Goal: Task Accomplishment & Management: Use online tool/utility

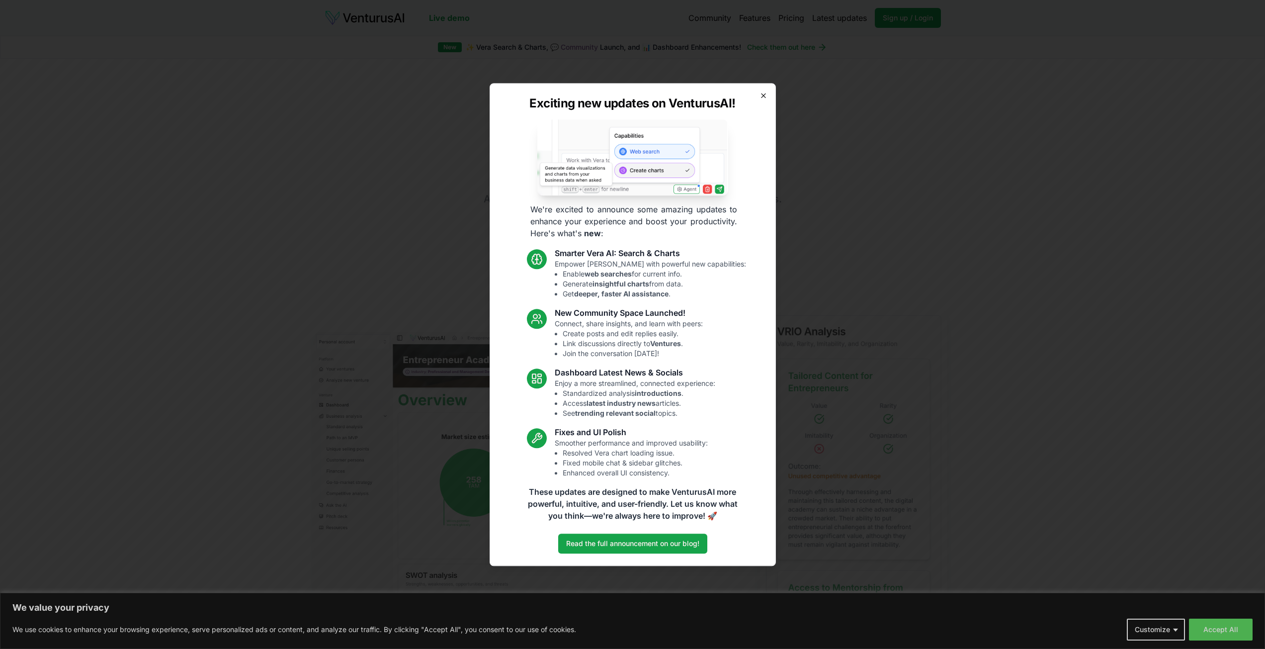
click at [761, 92] on icon "button" at bounding box center [764, 95] width 8 height 8
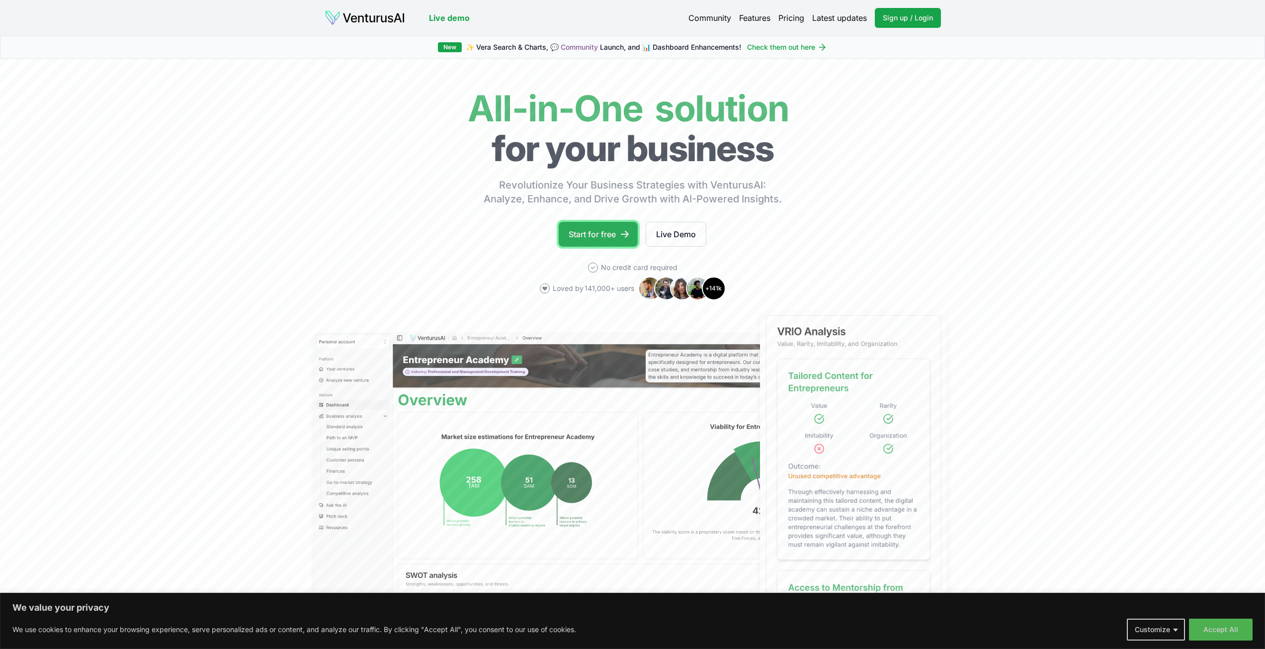
click at [606, 238] on link "Start for free" at bounding box center [598, 234] width 79 height 25
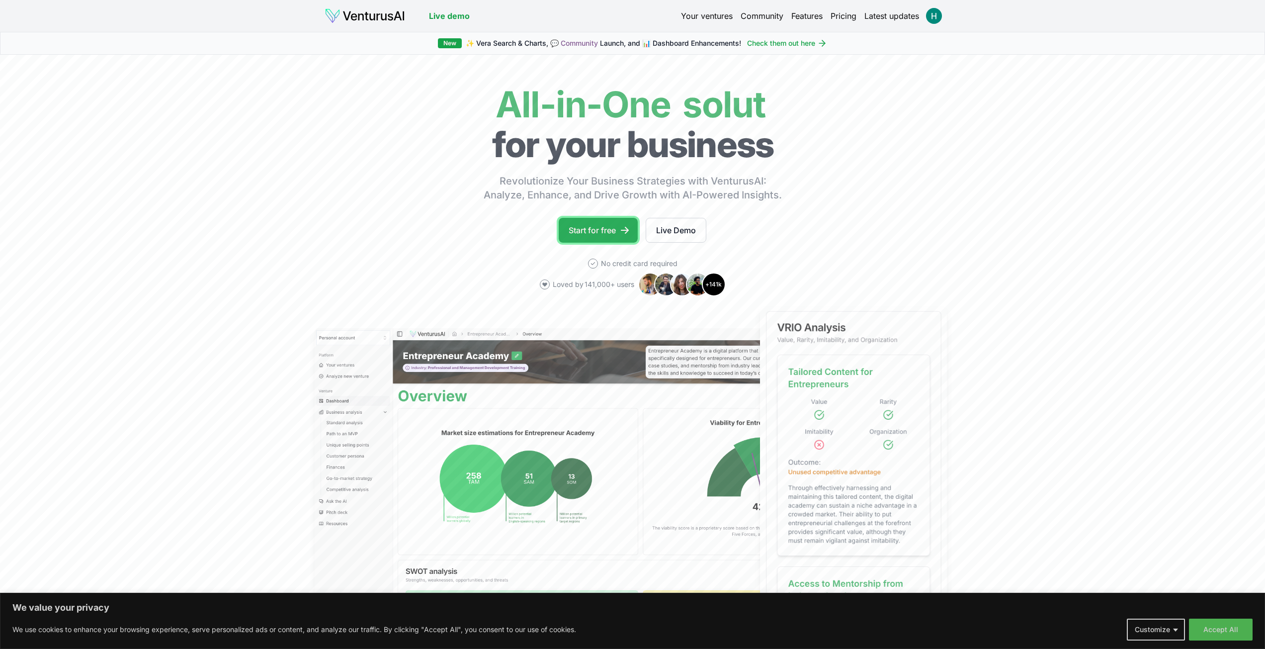
click at [623, 220] on link "Start for free" at bounding box center [598, 230] width 79 height 25
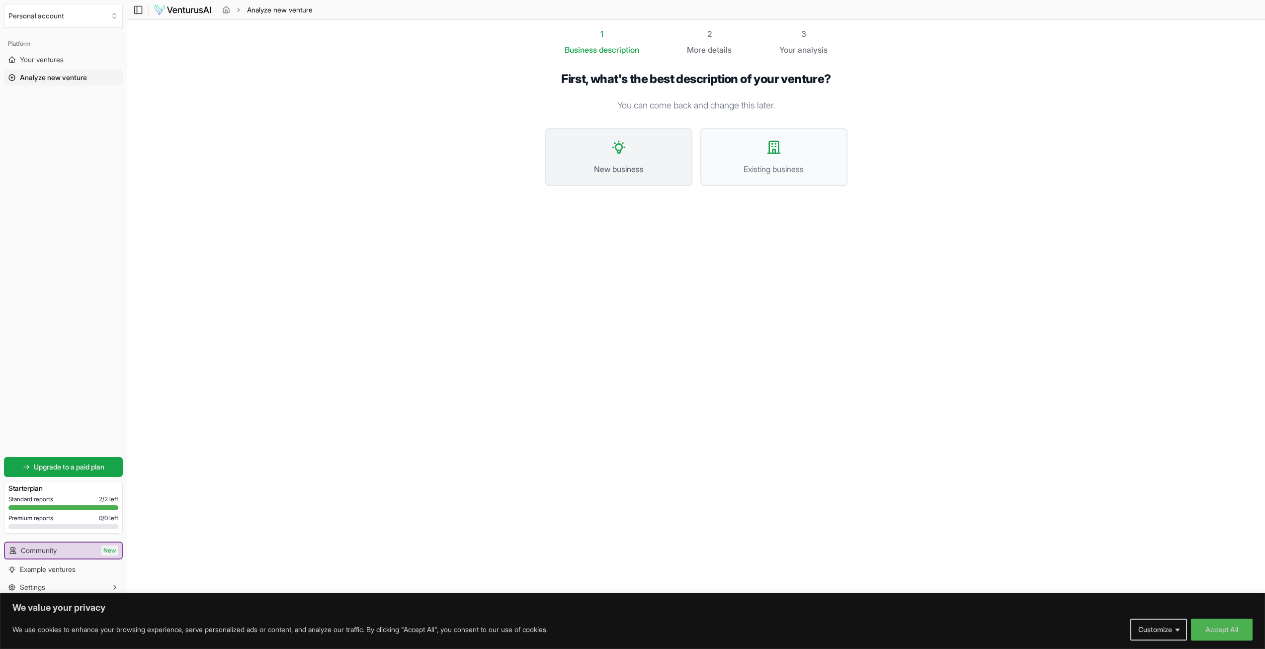
click at [619, 169] on span "New business" at bounding box center [618, 169] width 125 height 12
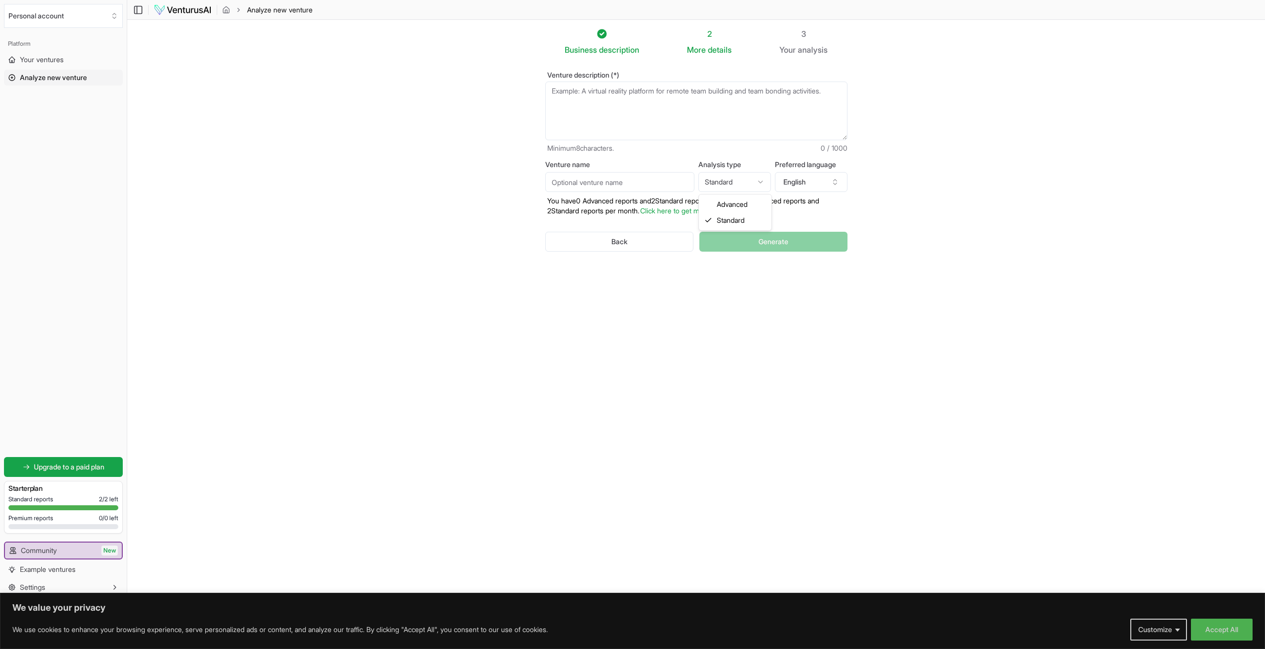
click at [731, 183] on html "We value your privacy We use cookies to enhance your browsing experience, serve…" at bounding box center [632, 324] width 1265 height 649
select select "advanced"
click at [675, 95] on textarea "Venture description (*)" at bounding box center [696, 111] width 302 height 59
paste textarea "VenturusAI"
type textarea "V"
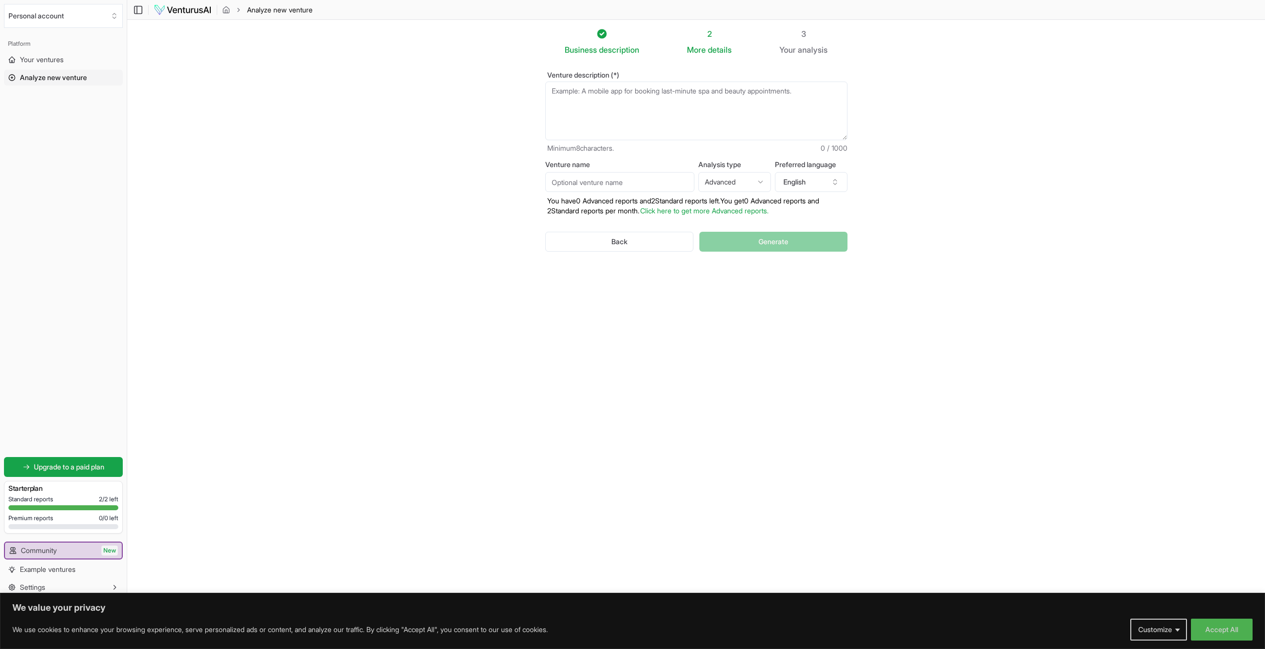
paste textarea "BodyScope is a health and wellness app that analyzes a user’s current physical …"
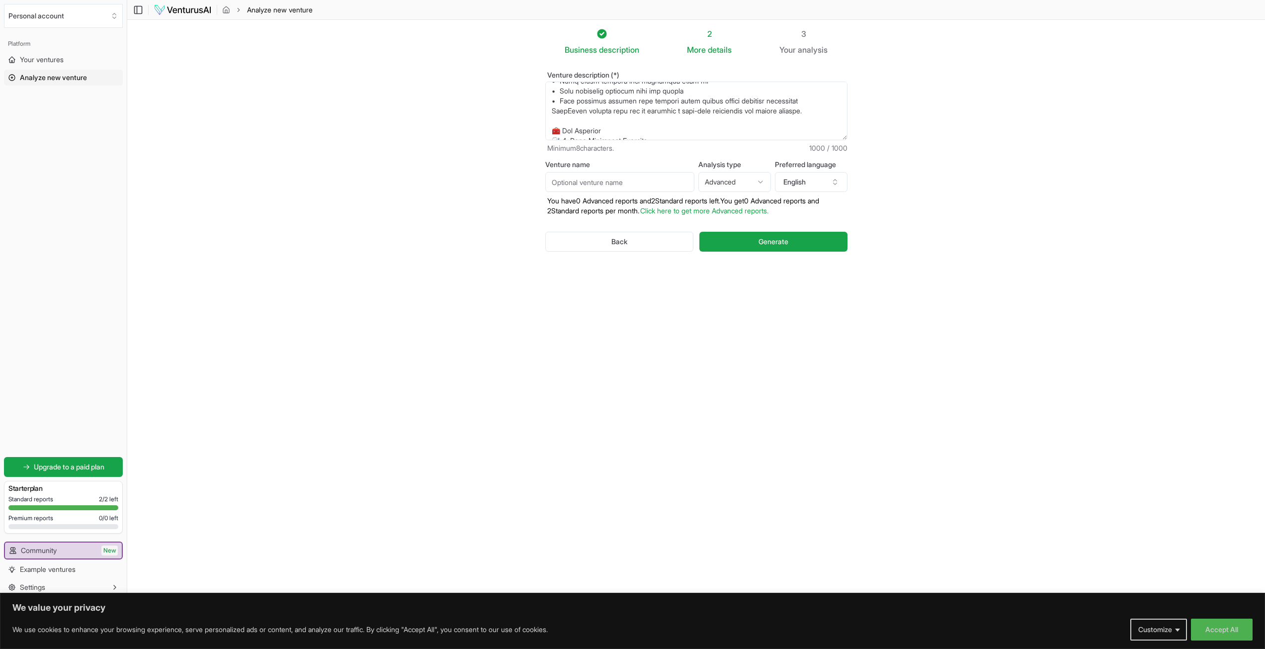
scroll to position [149, 0]
type textarea "BodyScope is a health and wellness app that analyzes a user’s current physical …"
click at [724, 182] on html "We value your privacy We use cookies to enhance your browsing experience, serve…" at bounding box center [632, 324] width 1265 height 649
click at [751, 182] on html "We value your privacy We use cookies to enhance your browsing experience, serve…" at bounding box center [632, 324] width 1265 height 649
click at [735, 184] on html "We value your privacy We use cookies to enhance your browsing experience, serve…" at bounding box center [632, 324] width 1265 height 649
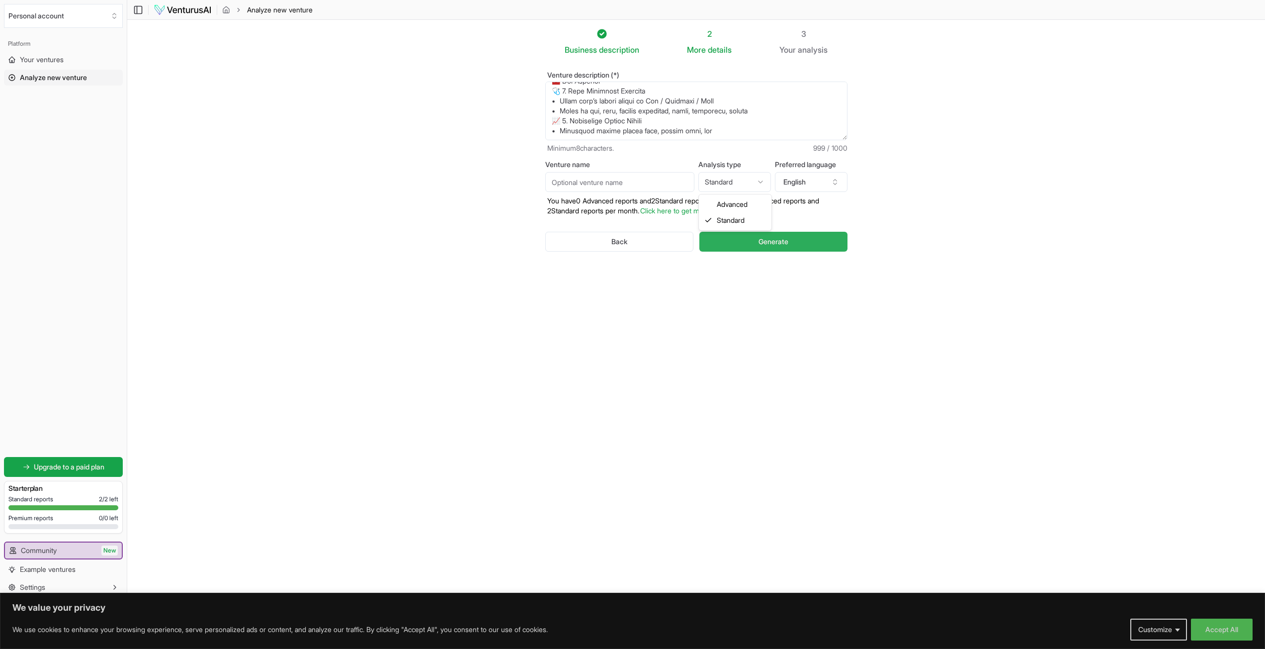
select select "advanced"
drag, startPoint x: 735, startPoint y: 204, endPoint x: 735, endPoint y: 236, distance: 31.8
click at [736, 242] on button "Generate" at bounding box center [774, 242] width 148 height 20
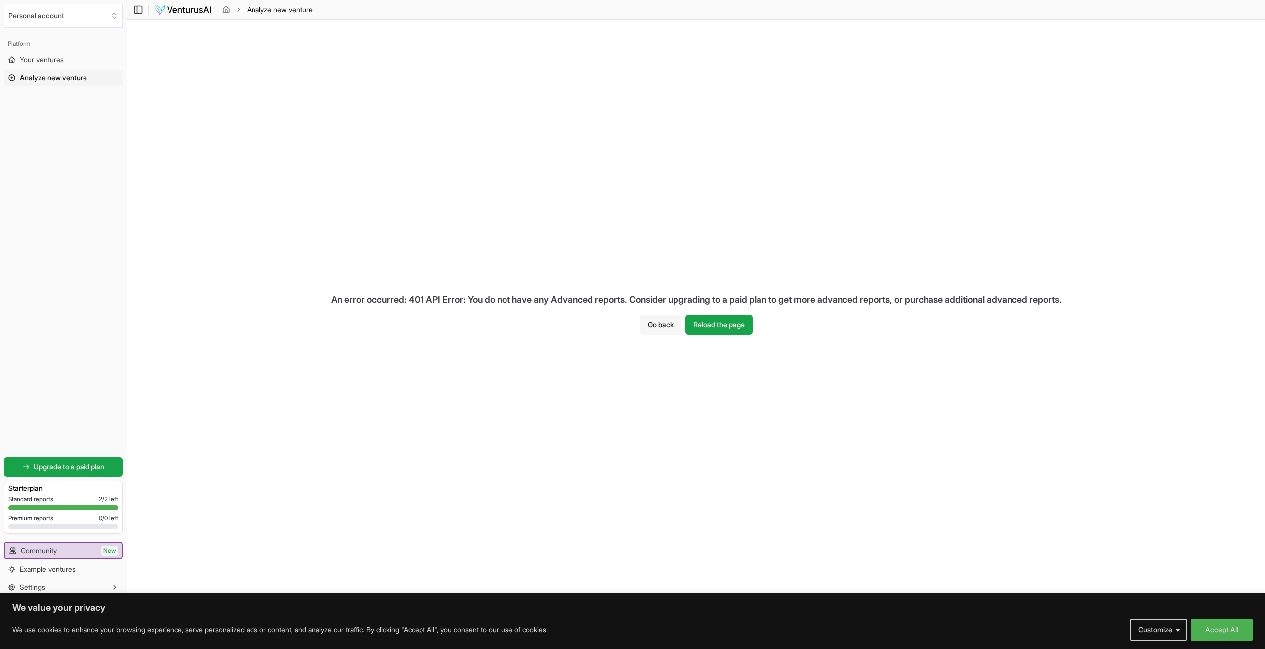
click at [654, 325] on button "Go back" at bounding box center [661, 325] width 42 height 20
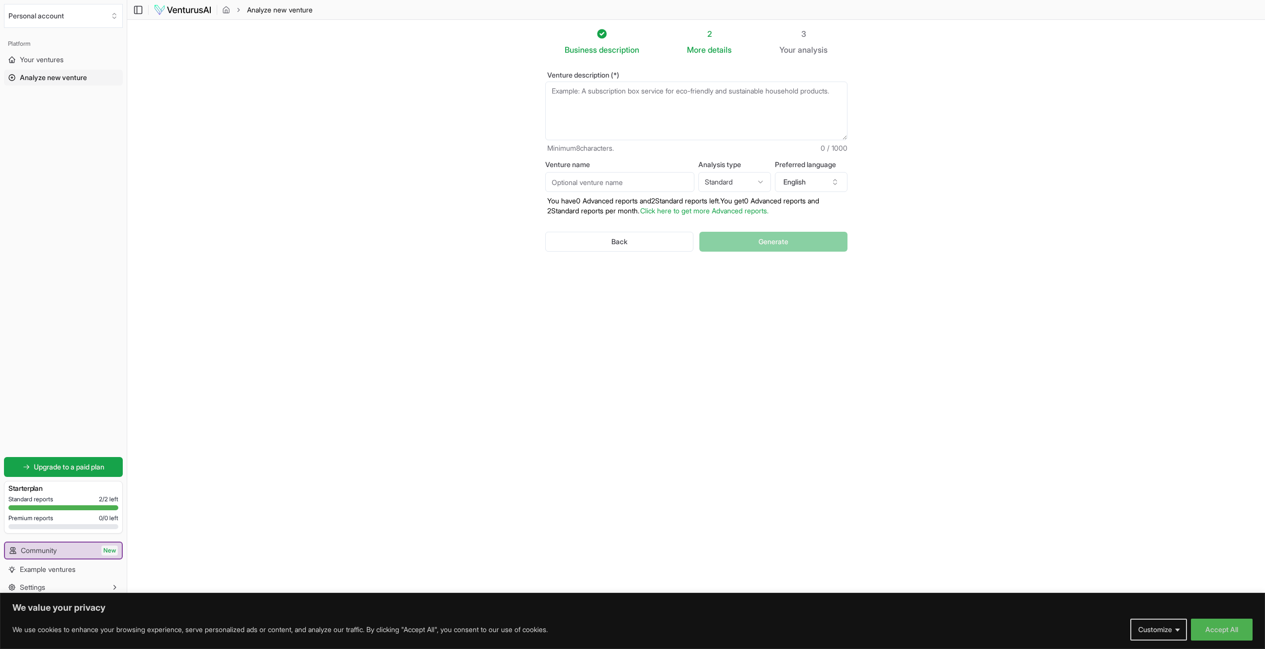
click at [738, 183] on html "We value your privacy We use cookies to enhance your browsing experience, serve…" at bounding box center [632, 324] width 1265 height 649
click at [626, 83] on html "We value your privacy We use cookies to enhance your browsing experience, serve…" at bounding box center [632, 324] width 1265 height 649
click at [626, 91] on textarea "Venture description (*)" at bounding box center [696, 111] width 302 height 59
paste textarea "BodyScope is a health and wellness app that analyzes a user’s current physical …"
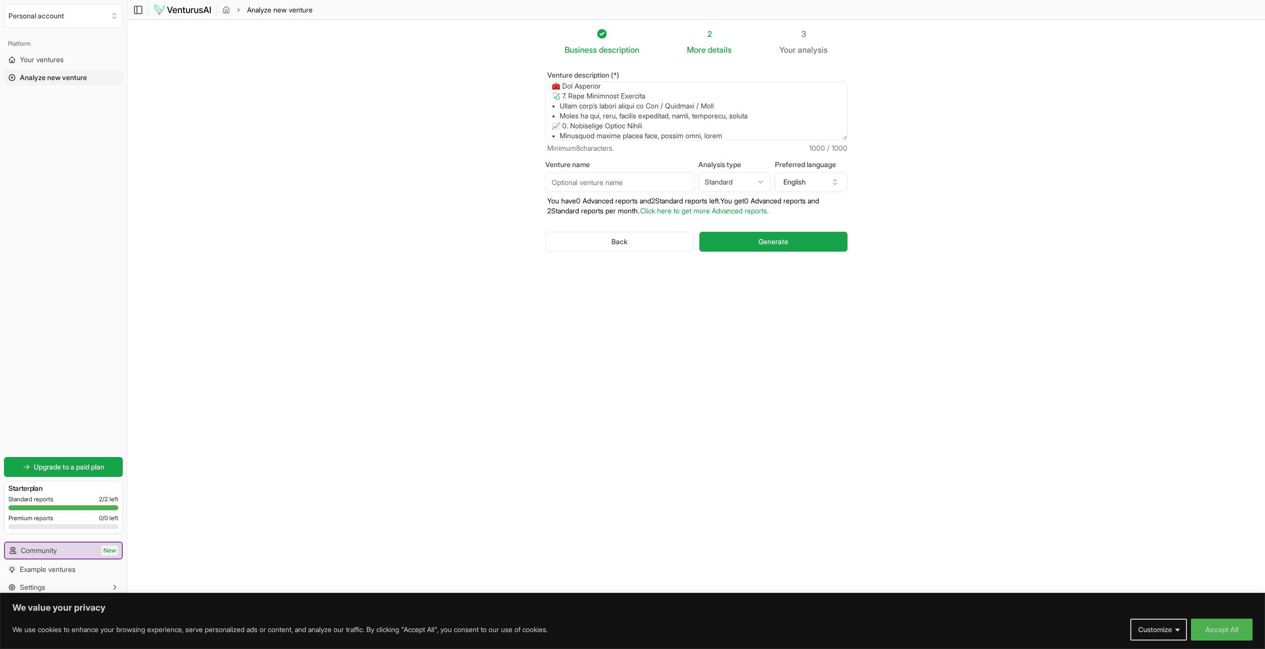
click at [709, 120] on textarea "Venture description (*)" at bounding box center [696, 111] width 302 height 59
click at [712, 120] on textarea "Venture description (*)" at bounding box center [696, 111] width 302 height 59
click at [700, 136] on textarea "Venture description (*)" at bounding box center [696, 111] width 302 height 59
type textarea "BodyScope is a health and wellness app that analyzes a user’s current physical …"
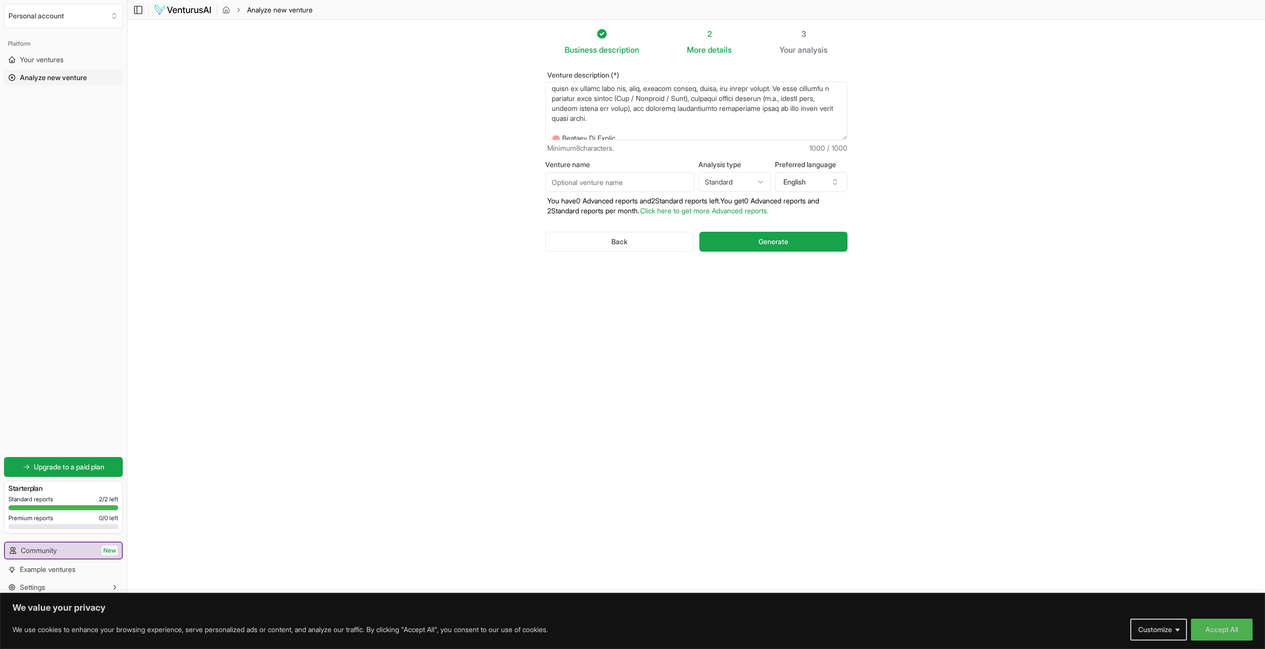
scroll to position [0, 0]
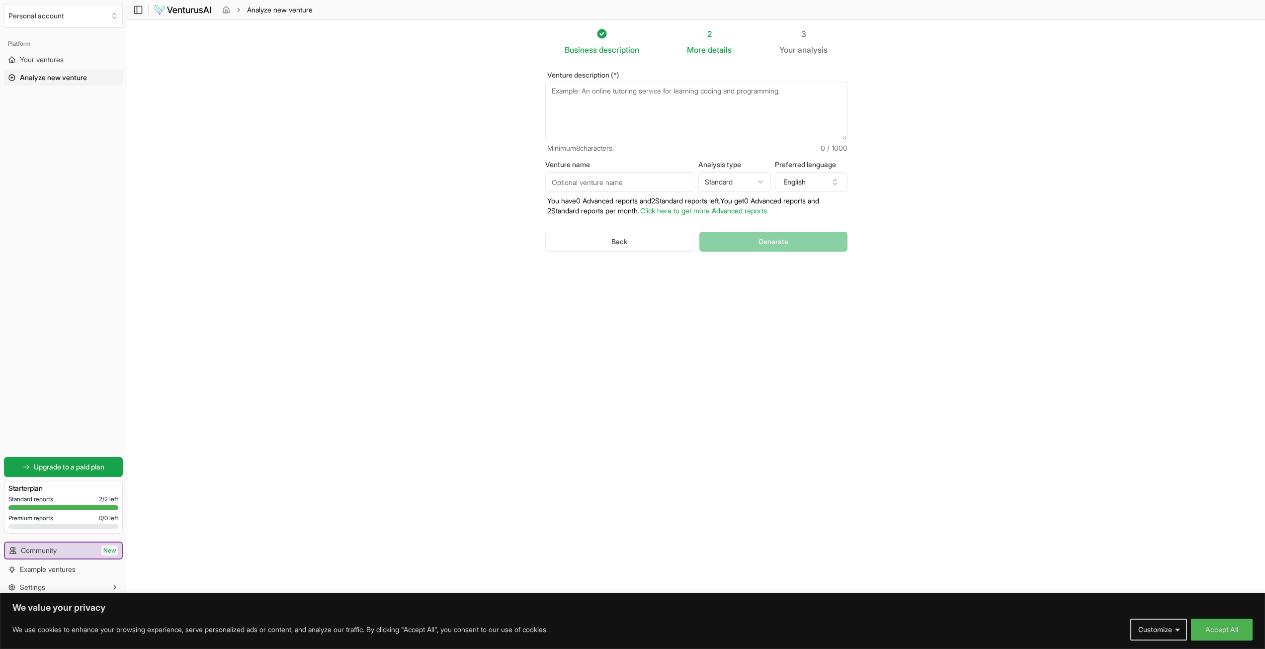
paste textarea "BodyScope is a health app that analyzes user data—age, diet, workout, sleep, an…"
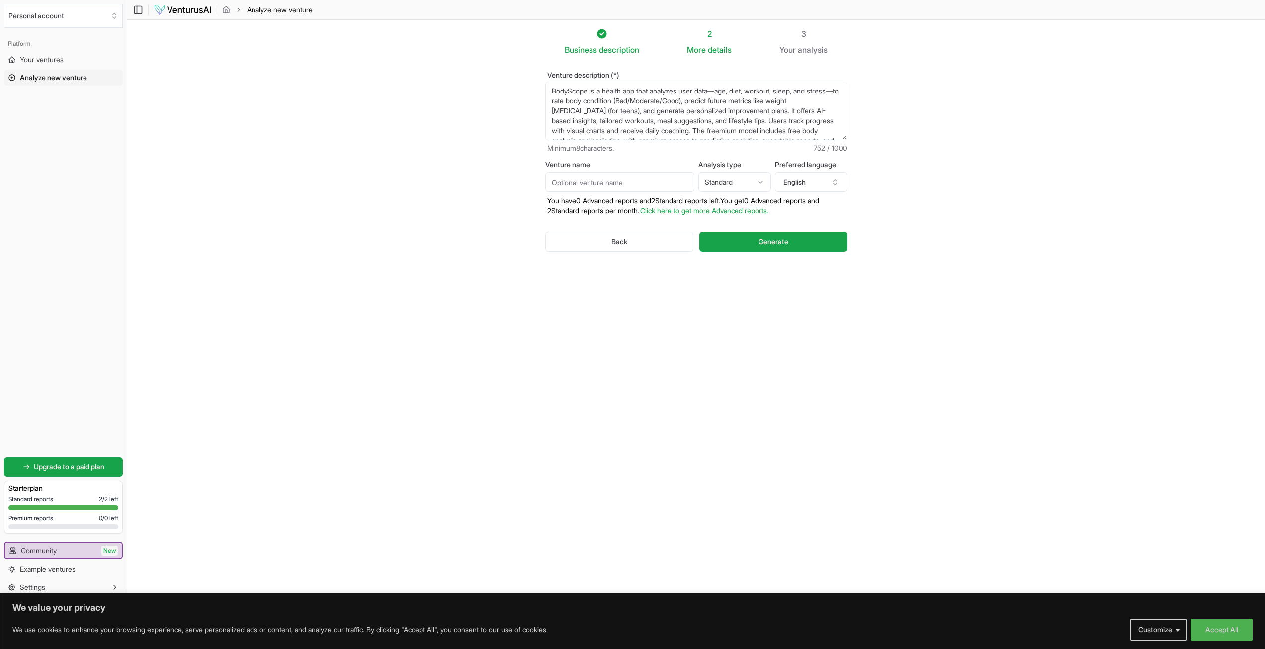
scroll to position [60, 0]
drag, startPoint x: 680, startPoint y: 118, endPoint x: 747, endPoint y: 128, distance: 67.4
click at [668, 137] on textarea "Venture description (*)" at bounding box center [696, 111] width 302 height 59
type textarea "BodyScope is a health app that analyzes user data—age, diet, workout, sleep, an…"
drag, startPoint x: 661, startPoint y: 202, endPoint x: 704, endPoint y: 218, distance: 45.6
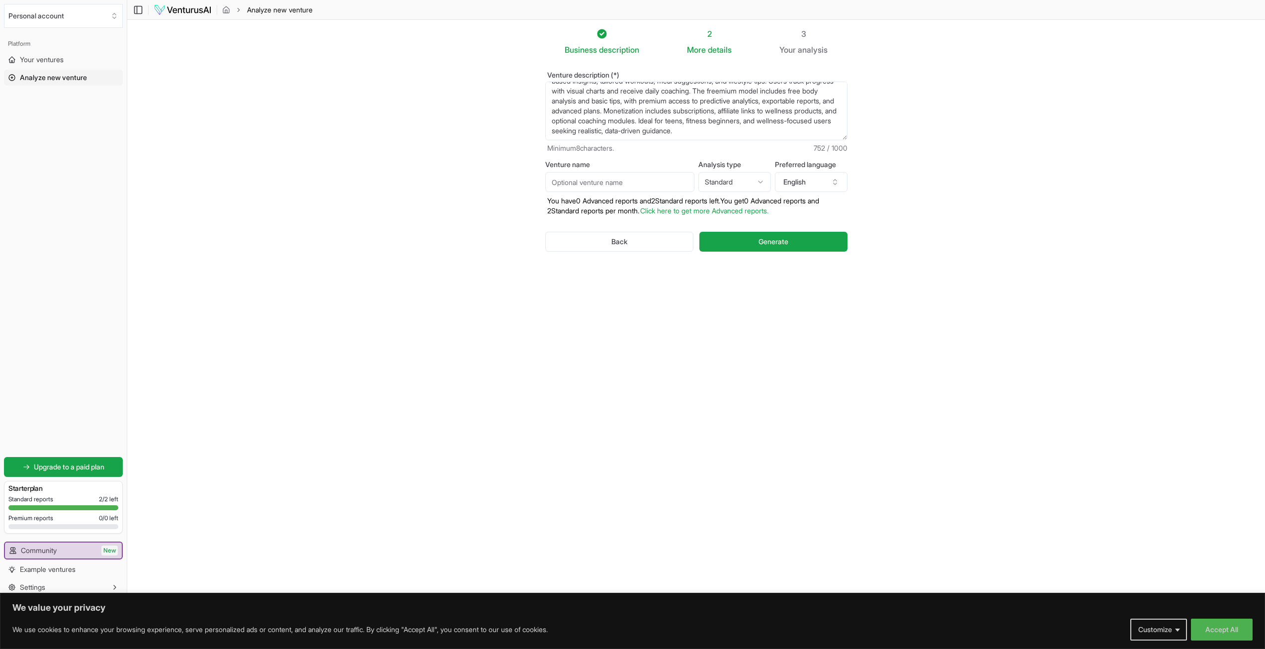
click at [663, 204] on p "You have 0 Advanced reports and 2 Standard reports left. Y ou get 0 Advanced re…" at bounding box center [696, 206] width 302 height 20
click at [735, 238] on button "Generate" at bounding box center [774, 242] width 148 height 20
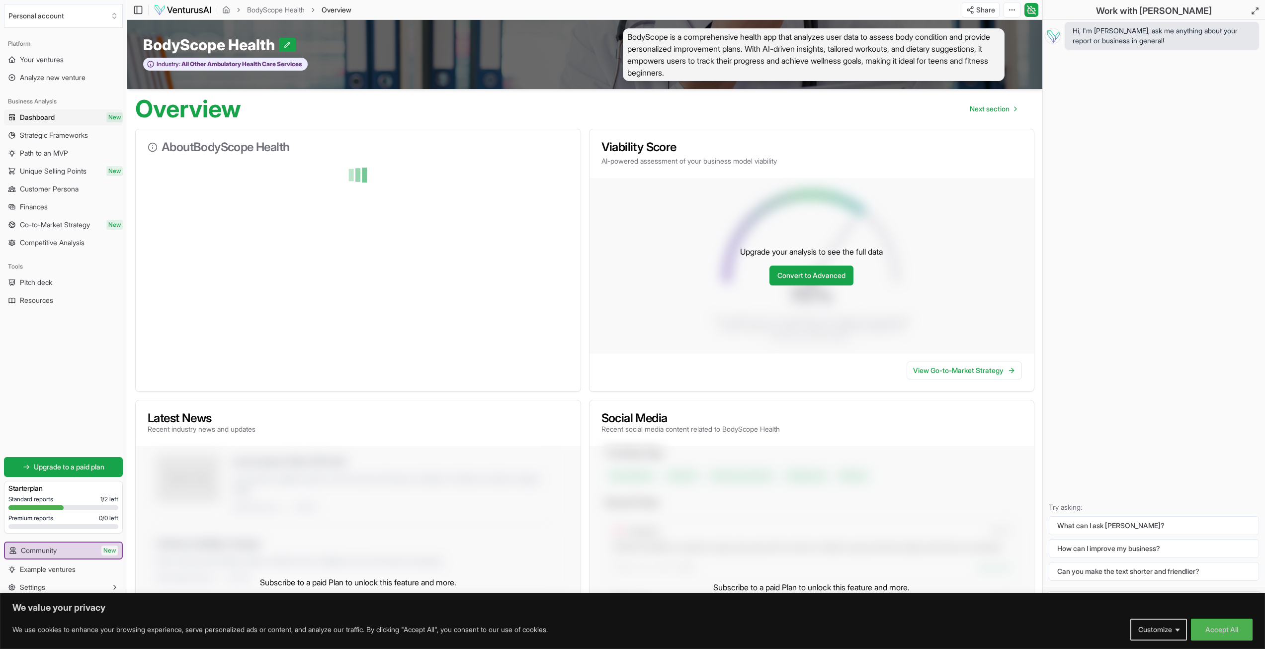
click at [713, 51] on span "BodyScope is a comprehensive health app that analyzes user data to assess body …" at bounding box center [814, 54] width 382 height 53
click at [669, 30] on span "BodyScope is a comprehensive health app that analyzes user data to assess body …" at bounding box center [814, 54] width 382 height 53
